Goal: Task Accomplishment & Management: Manage account settings

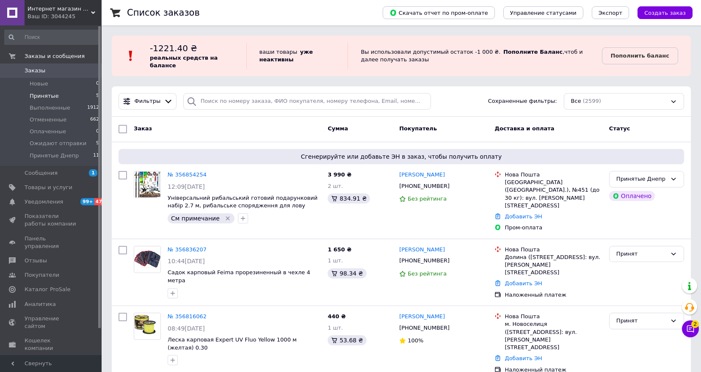
click at [45, 95] on span "Принятые" at bounding box center [44, 96] width 29 height 8
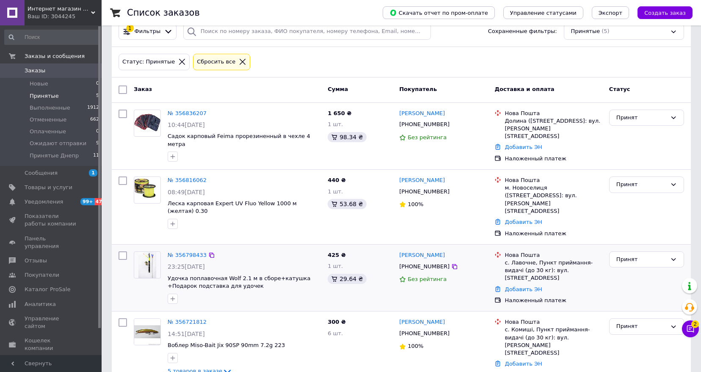
scroll to position [85, 0]
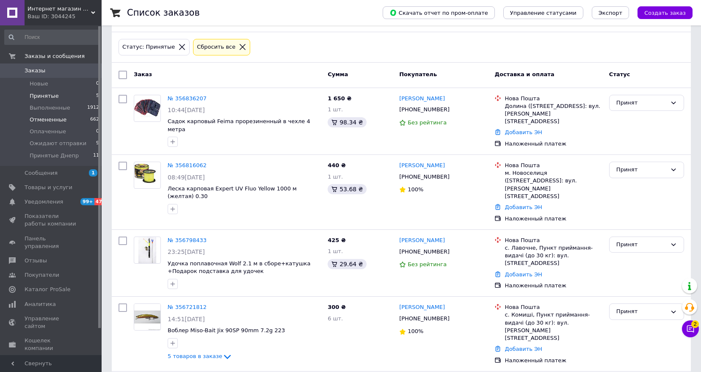
click at [49, 120] on span "Отмененные" at bounding box center [48, 120] width 37 height 8
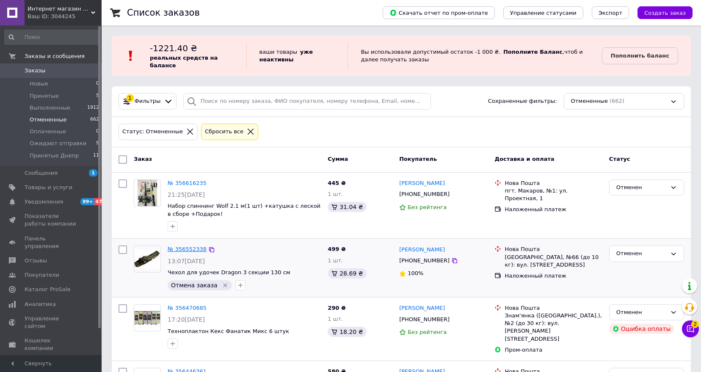
click at [189, 250] on link "№ 356552338" at bounding box center [187, 249] width 39 height 6
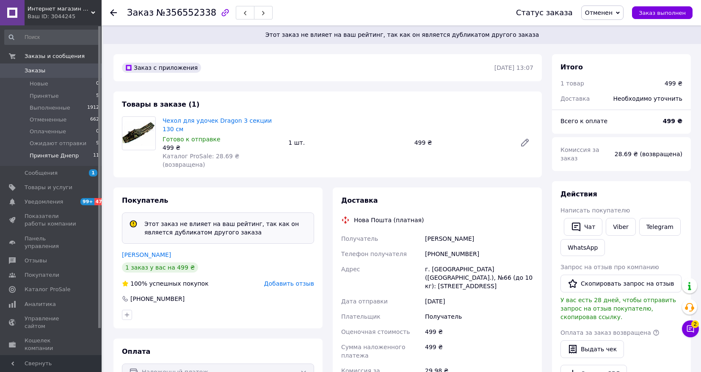
click at [38, 155] on span "Принятые Днепр" at bounding box center [54, 156] width 49 height 8
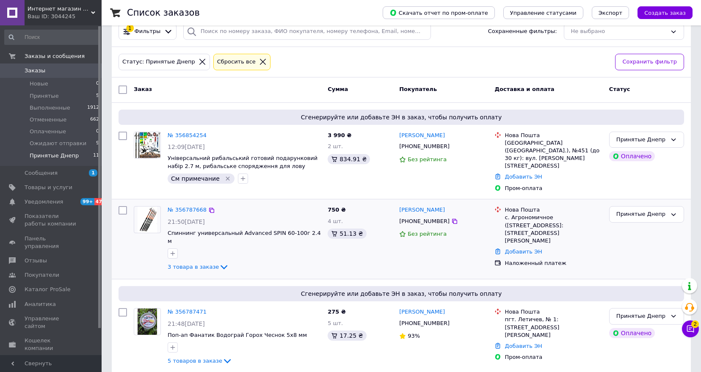
scroll to position [85, 0]
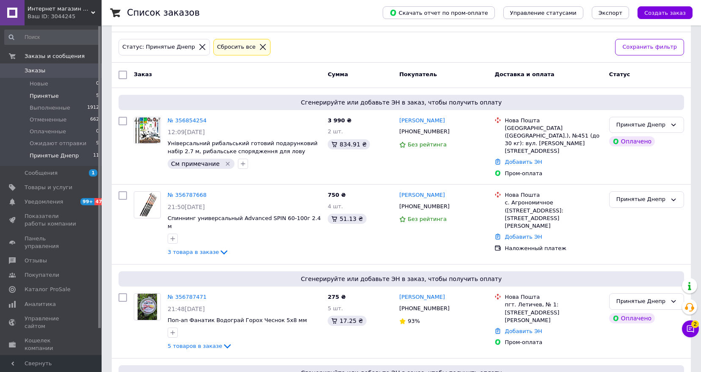
click at [40, 94] on span "Принятые" at bounding box center [44, 96] width 29 height 8
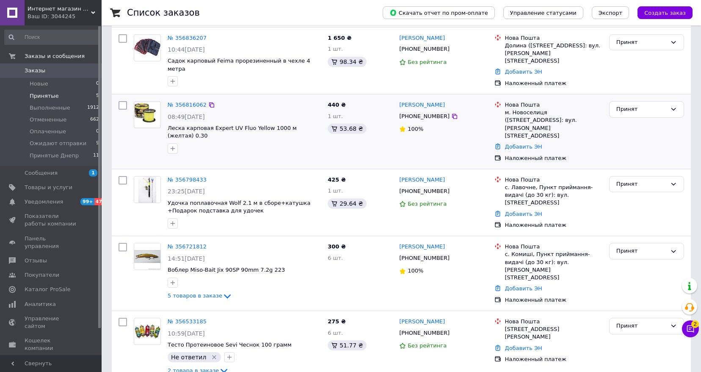
scroll to position [155, 0]
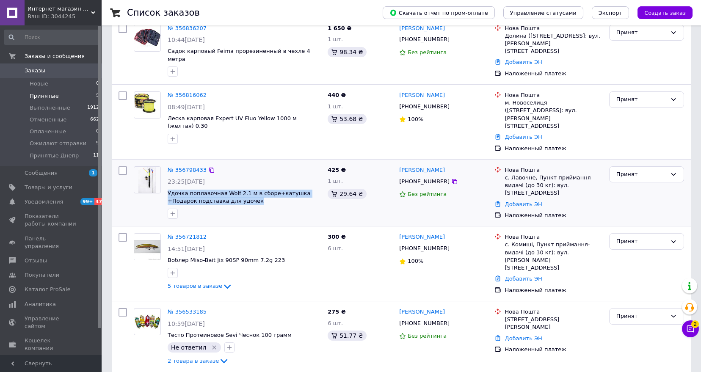
drag, startPoint x: 166, startPoint y: 181, endPoint x: 252, endPoint y: 197, distance: 86.9
click at [252, 197] on div "№ 356798433 23:25[DATE] Удочка поплавочная Wolf 2.1 м в сборе+катушка +Подарок …" at bounding box center [244, 192] width 160 height 59
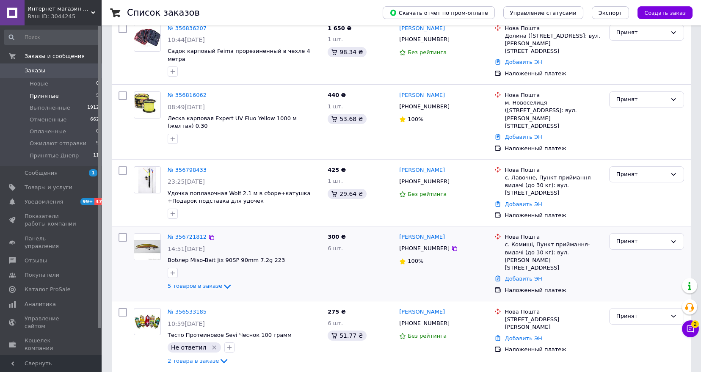
click at [277, 227] on div "№ 356721812 14:51[DATE] Воблер Miso-Bait Jix 90SP 90mm 7.2g 223 5 товаров в зак…" at bounding box center [401, 264] width 579 height 75
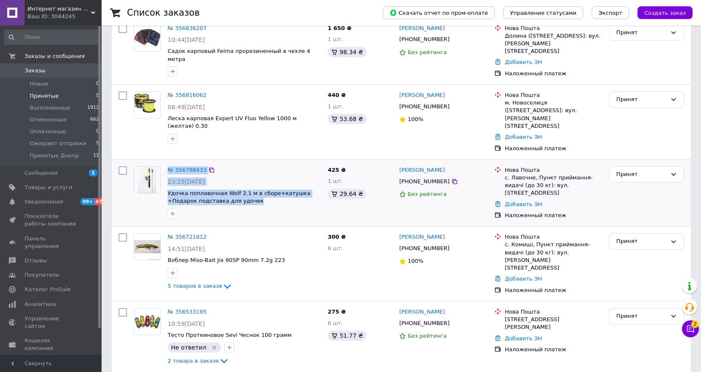
drag, startPoint x: 163, startPoint y: 180, endPoint x: 277, endPoint y: 209, distance: 116.8
click at [252, 199] on div "№ 356798433 23:25[DATE] Удочка поплавочная Wolf 2.1 м в сборе+катушка +Подарок …" at bounding box center [227, 192] width 194 height 59
click at [277, 209] on div at bounding box center [244, 214] width 157 height 14
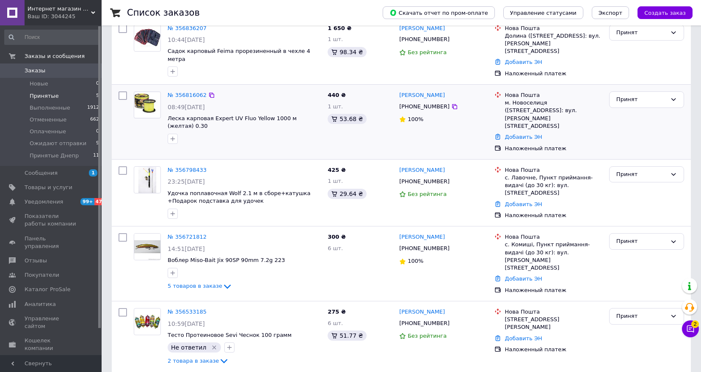
click at [184, 101] on div "№ 356816062 08:49[DATE] Леска карповая Expert UV Fluo Yellow 1000 м (желтая) 0.…" at bounding box center [244, 117] width 160 height 59
click at [185, 97] on link "№ 356816062" at bounding box center [187, 95] width 39 height 6
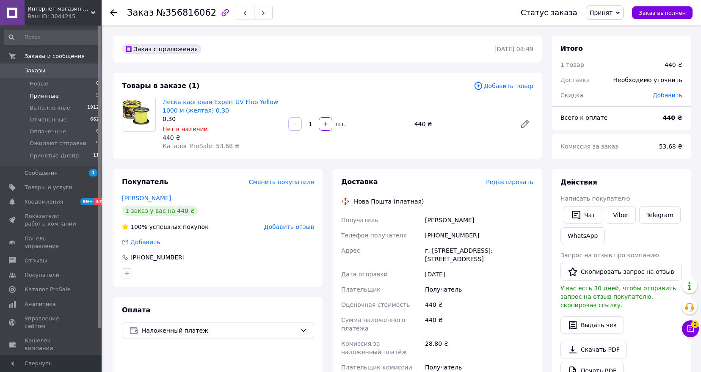
click at [50, 92] on span "Принятые" at bounding box center [44, 96] width 29 height 8
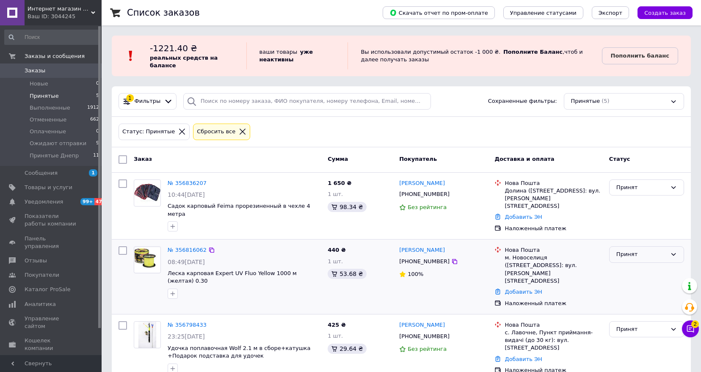
click at [638, 252] on div "Принят" at bounding box center [642, 254] width 50 height 9
click at [648, 311] on li "Ожидают отправки" at bounding box center [647, 312] width 74 height 16
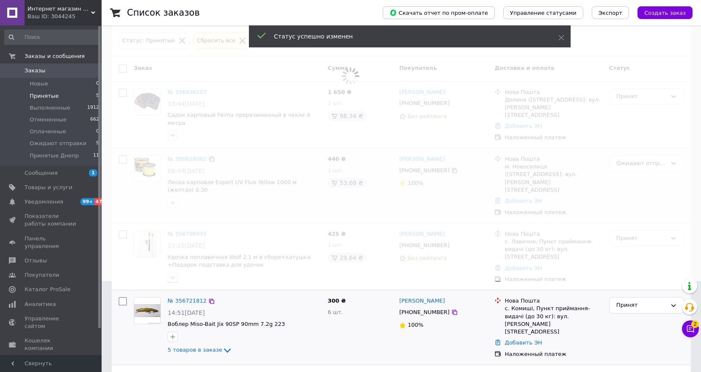
scroll to position [127, 0]
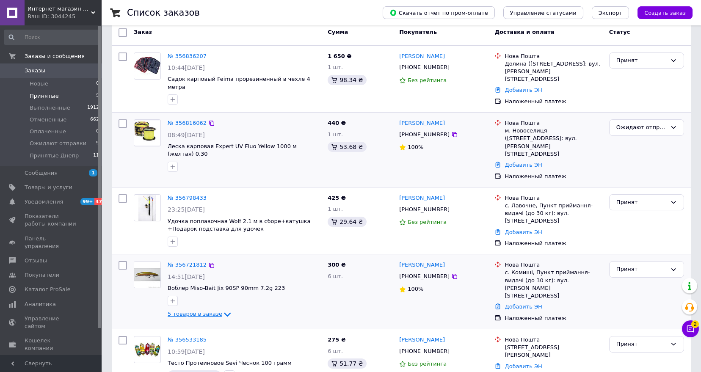
click at [207, 311] on span "5 товаров в заказе" at bounding box center [195, 314] width 55 height 6
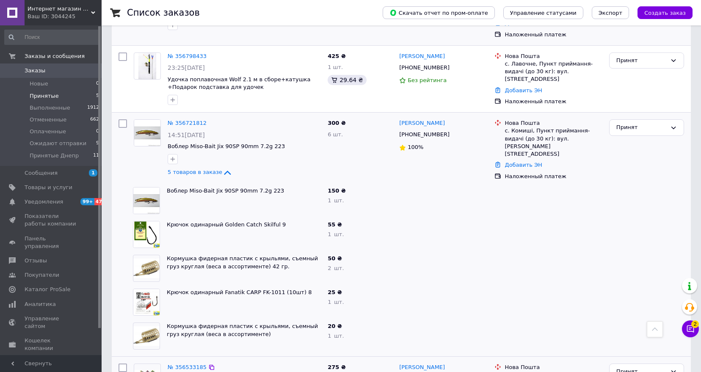
scroll to position [254, 0]
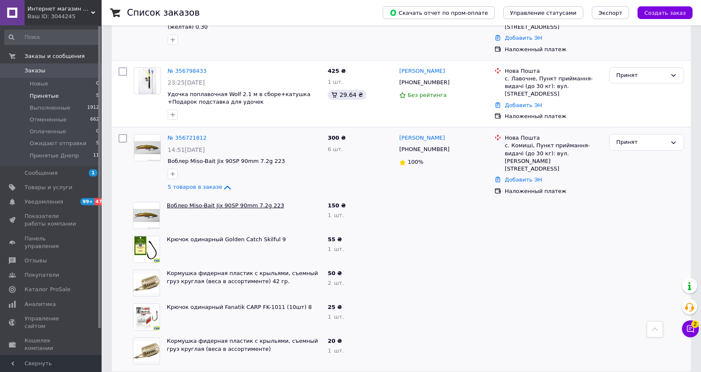
click at [261, 202] on link "Воблер Miso-Bait Jix 90SP 90mm 7.2g 223" at bounding box center [225, 205] width 117 height 6
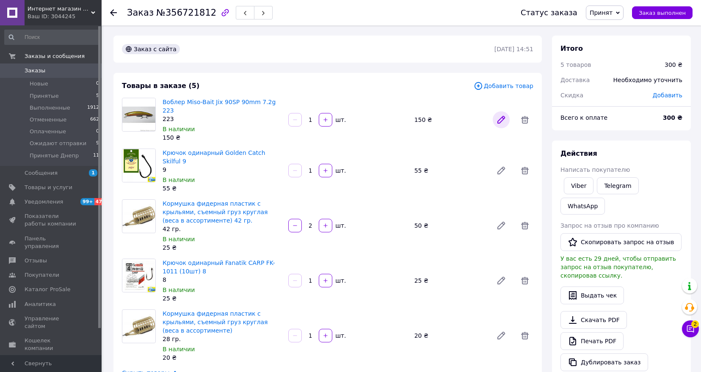
click at [497, 118] on icon at bounding box center [501, 120] width 10 height 10
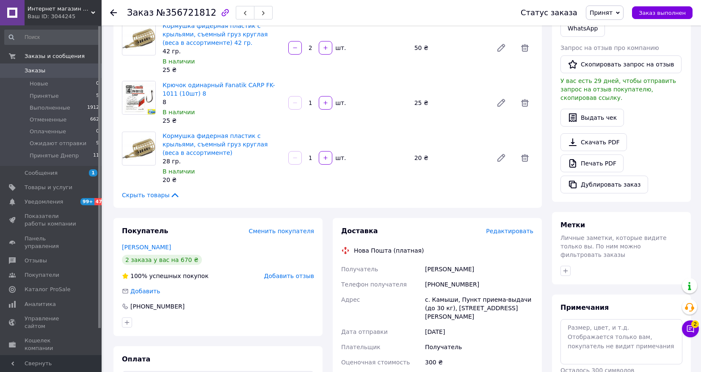
scroll to position [212, 0]
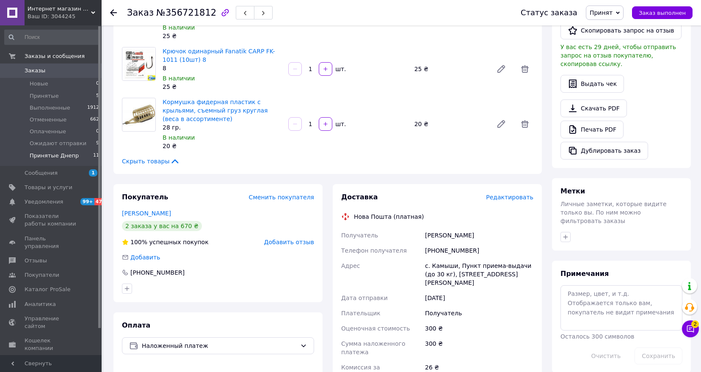
click at [50, 153] on span "Принятые Днепр" at bounding box center [54, 156] width 49 height 8
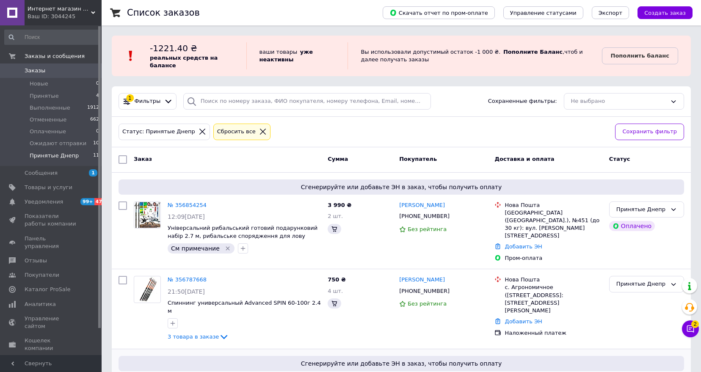
scroll to position [42, 0]
